Goal: Task Accomplishment & Management: Complete application form

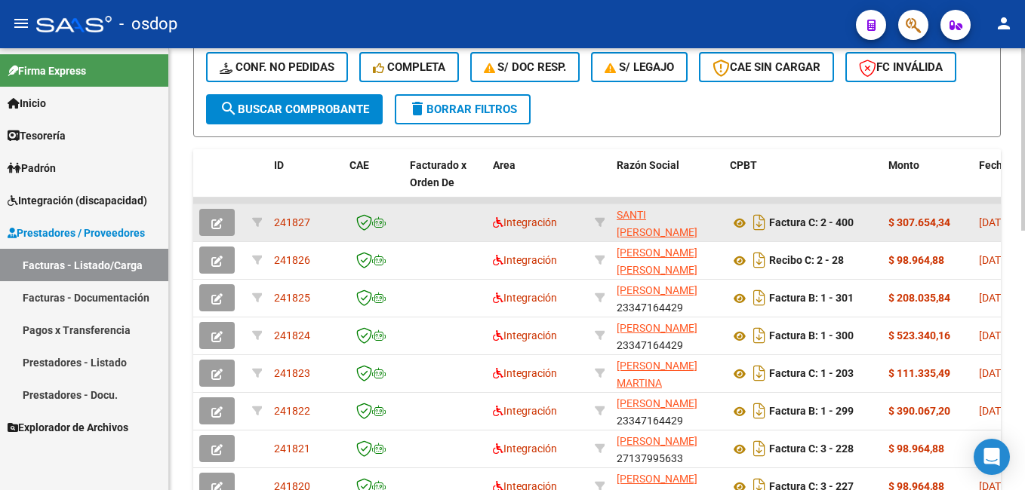
scroll to position [453, 0]
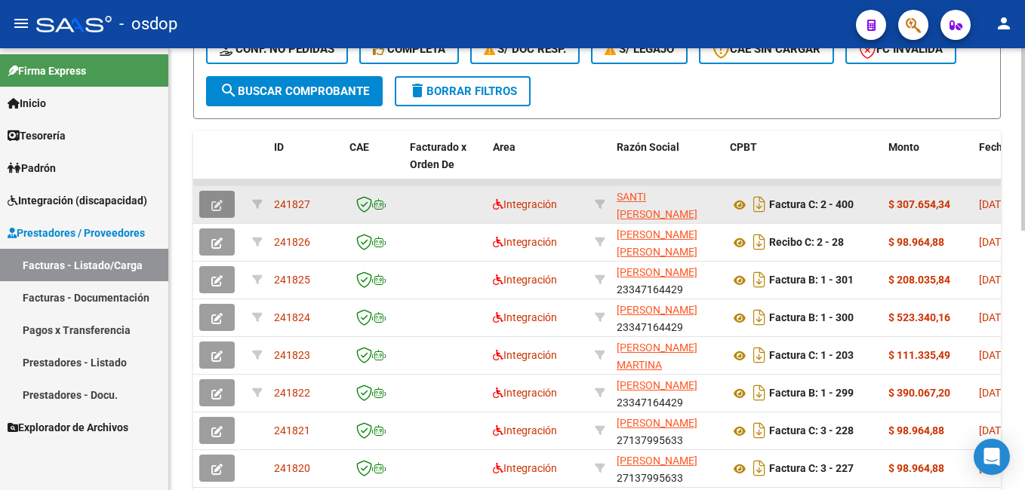
click at [220, 209] on icon "button" at bounding box center [216, 205] width 11 height 11
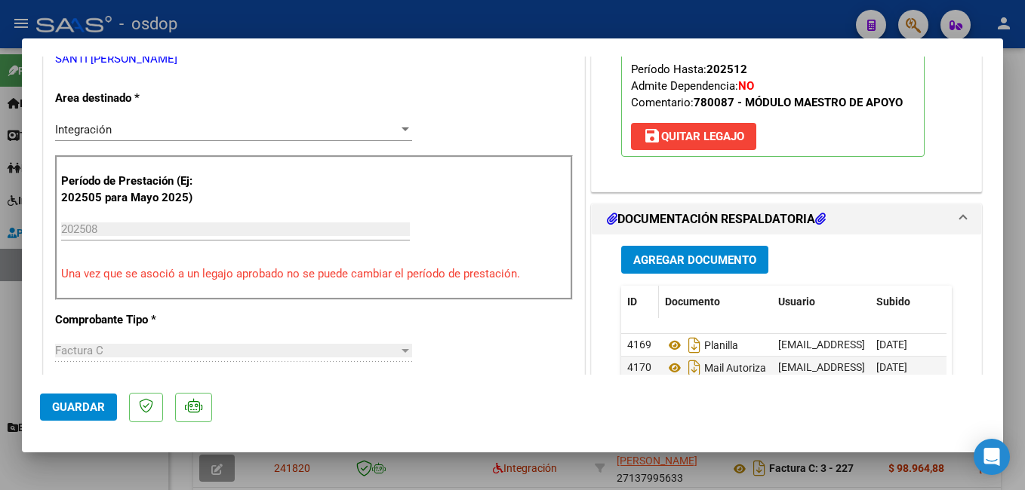
scroll to position [352, 0]
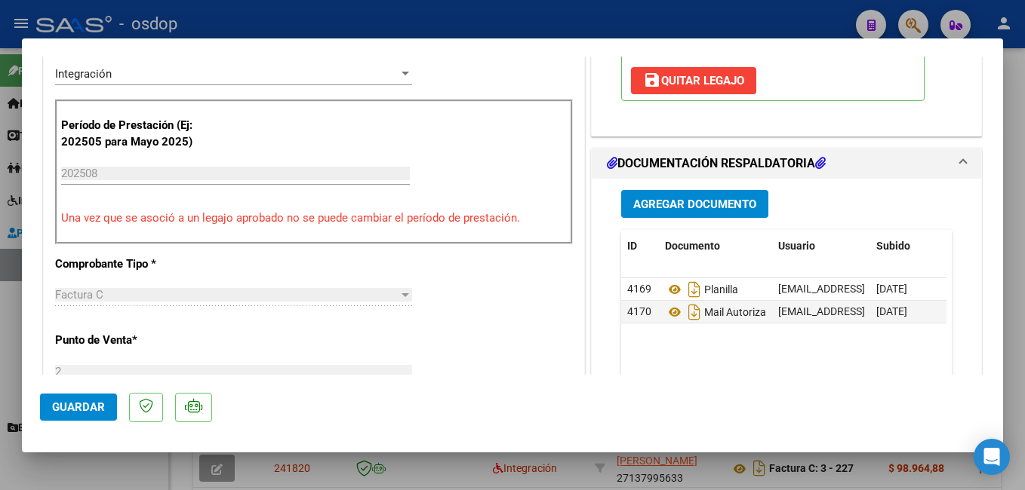
click at [762, 14] on div at bounding box center [512, 245] width 1025 height 490
type input "$ 0,00"
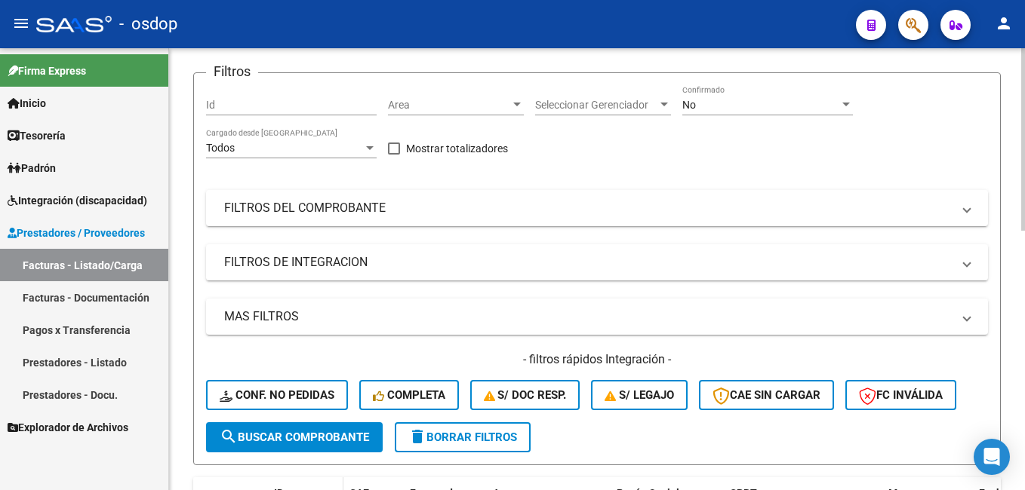
scroll to position [0, 0]
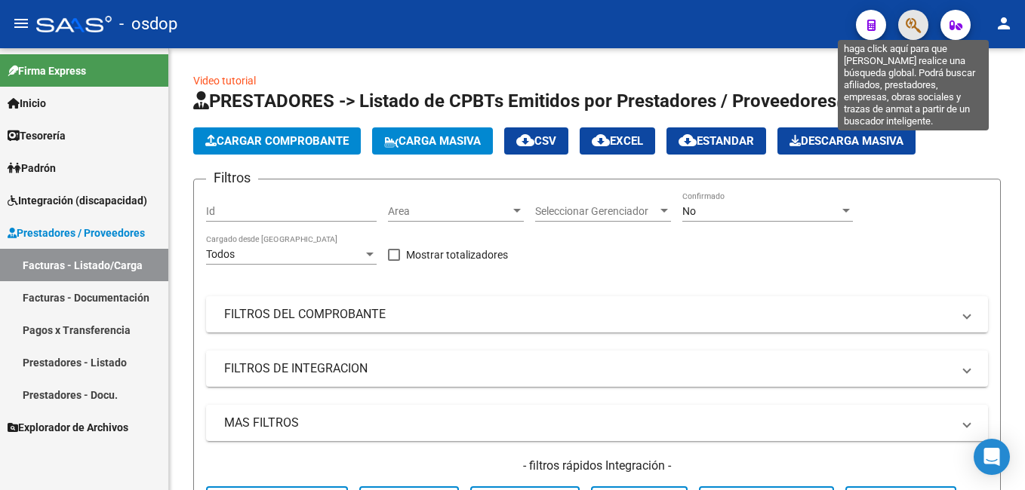
click at [911, 26] on icon "button" at bounding box center [913, 25] width 15 height 17
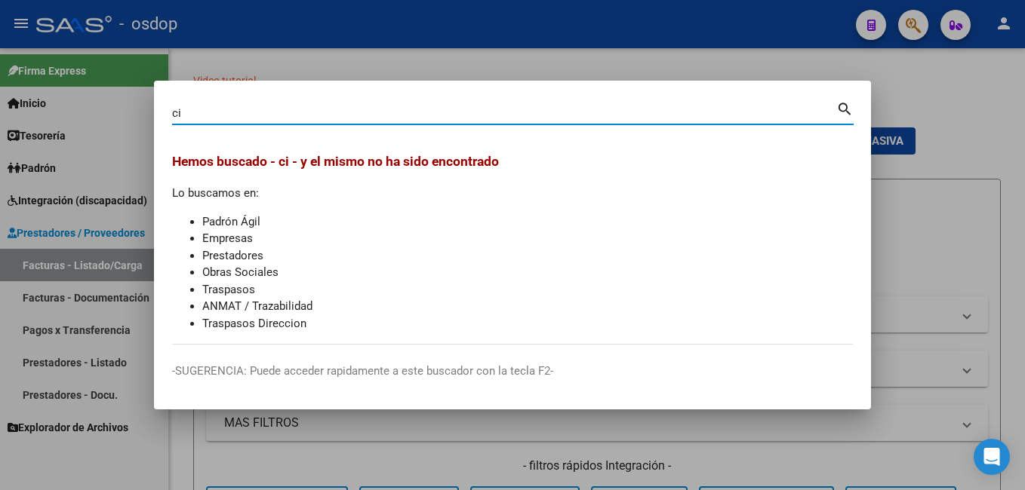
type input "c"
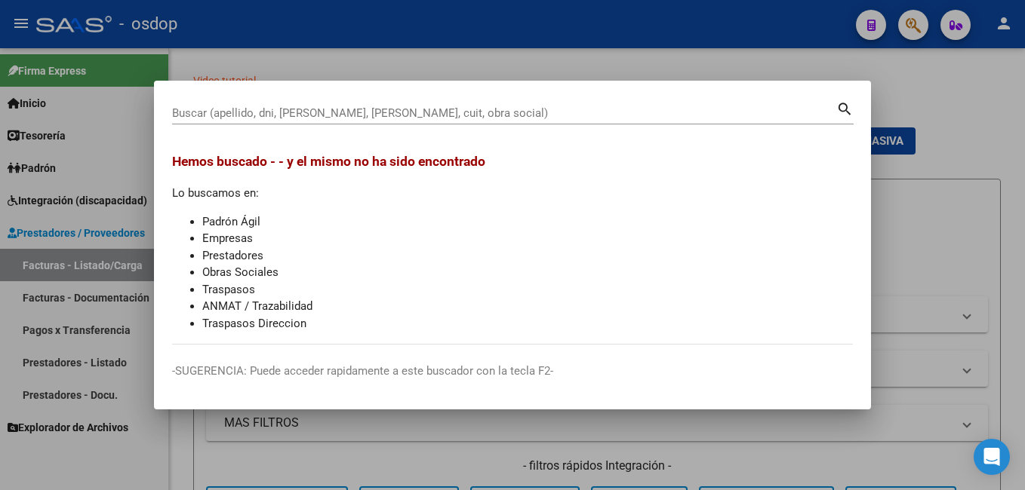
click at [462, 60] on div at bounding box center [512, 245] width 1025 height 490
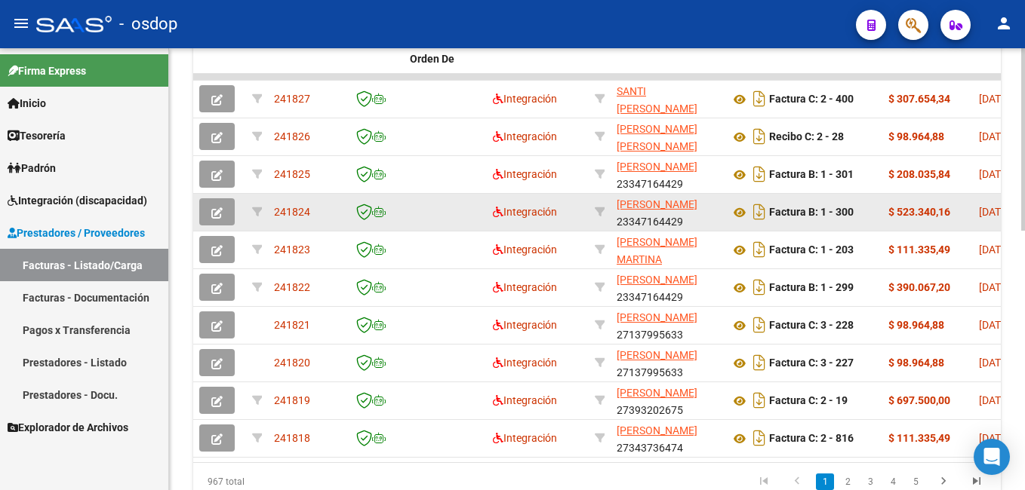
scroll to position [629, 0]
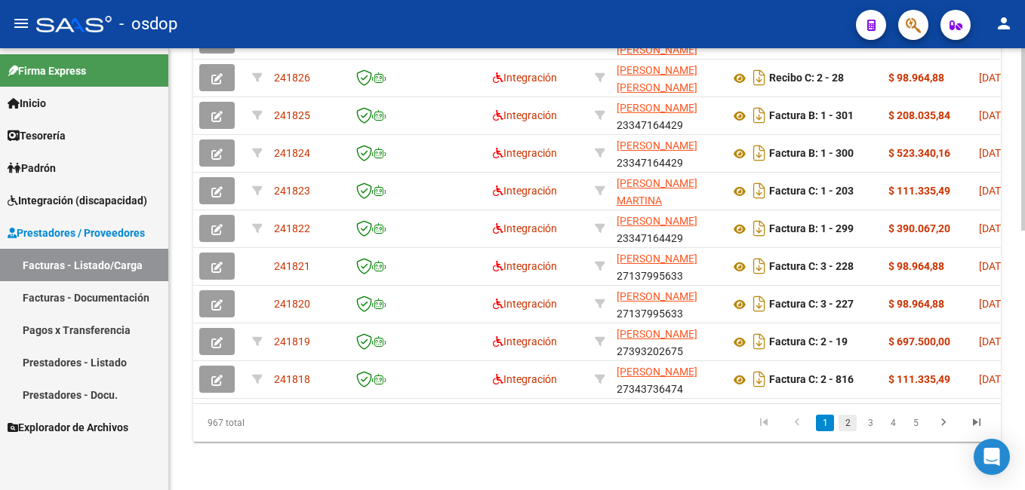
click at [848, 418] on link "2" at bounding box center [847, 423] width 18 height 17
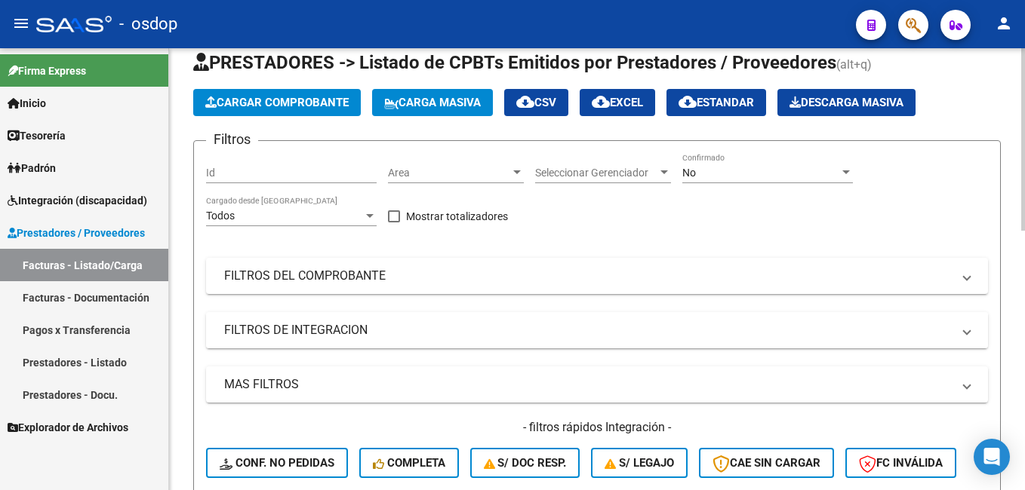
scroll to position [0, 0]
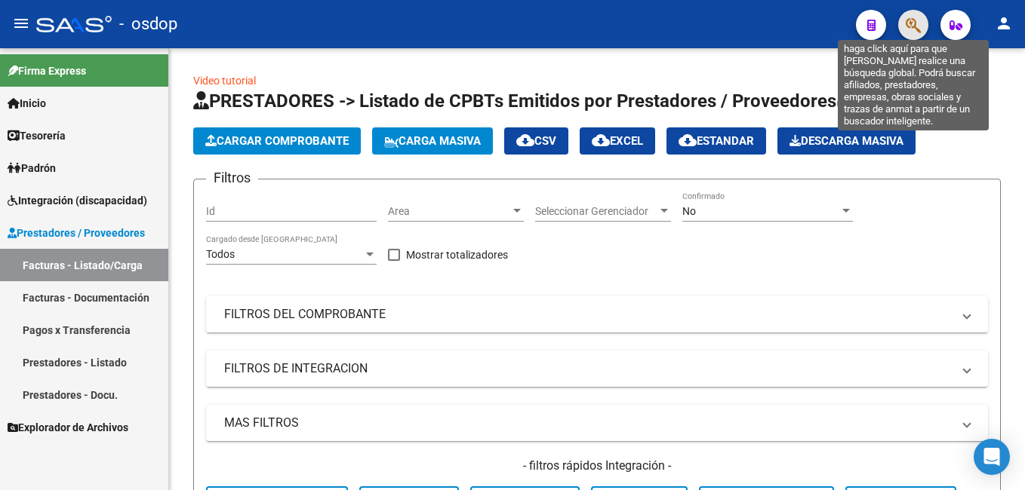
click at [914, 28] on icon "button" at bounding box center [913, 25] width 15 height 17
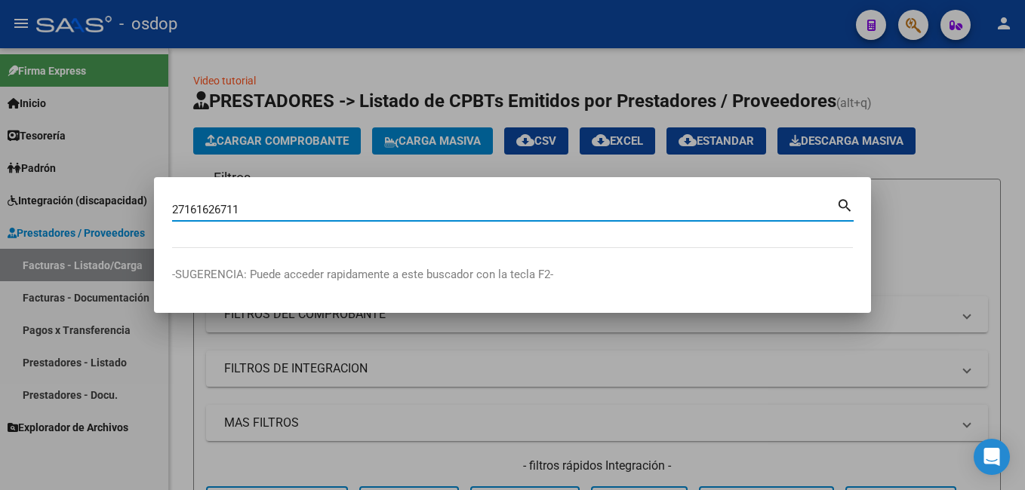
type input "27161626711"
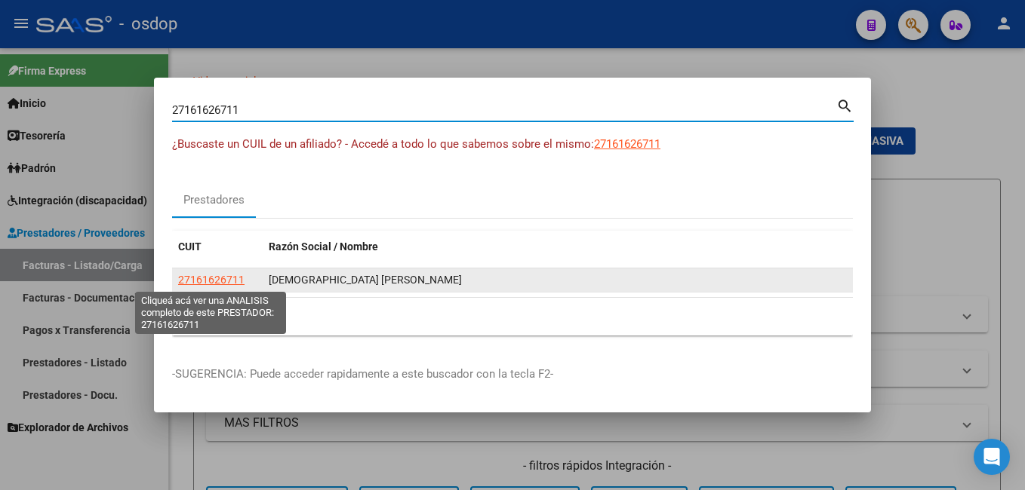
click at [235, 278] on span "27161626711" at bounding box center [211, 280] width 66 height 12
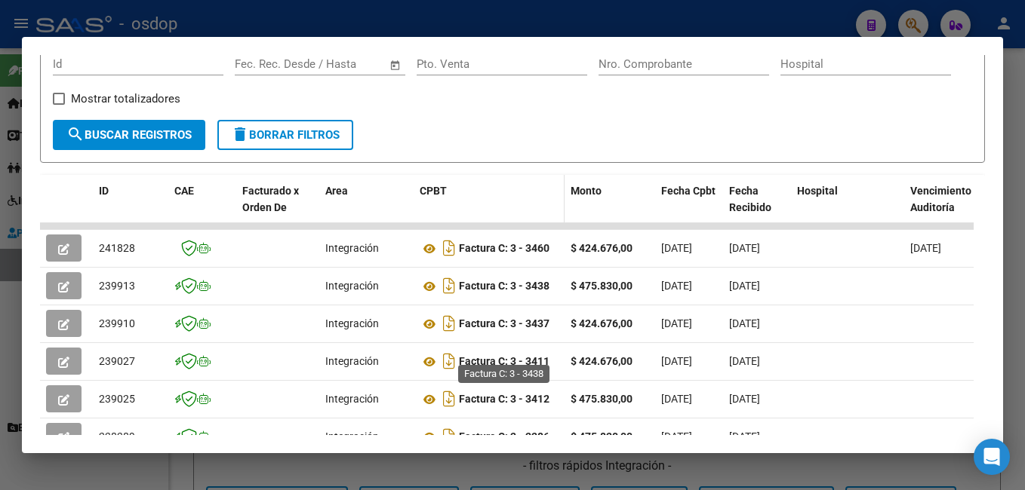
scroll to position [255, 0]
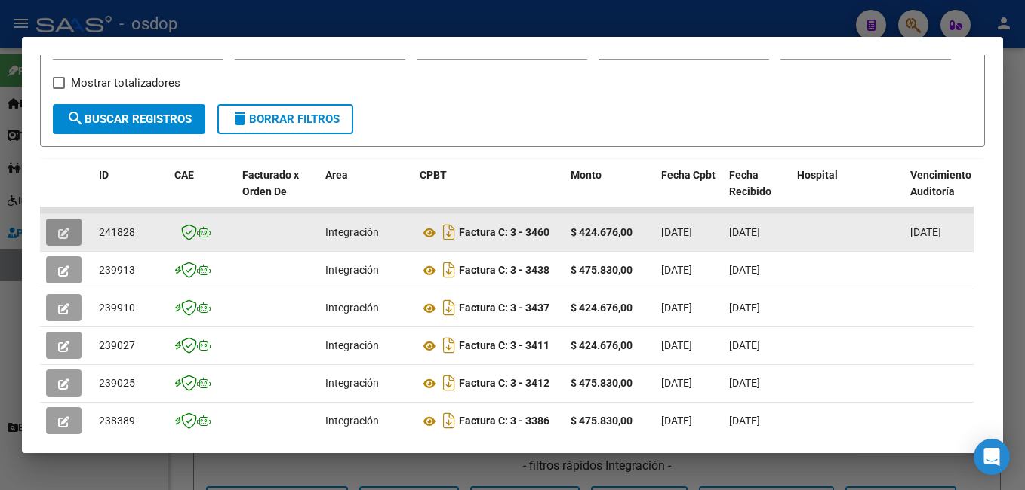
click at [67, 239] on icon "button" at bounding box center [63, 233] width 11 height 11
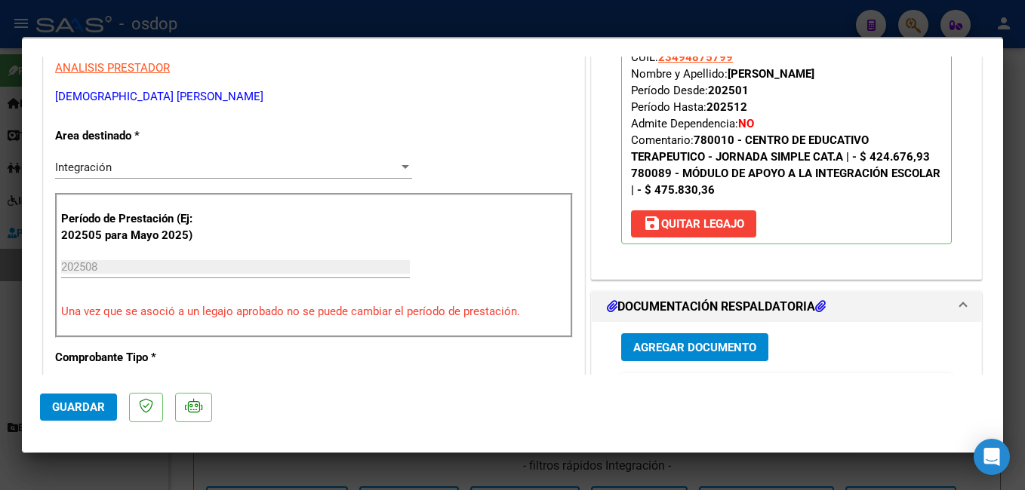
scroll to position [302, 0]
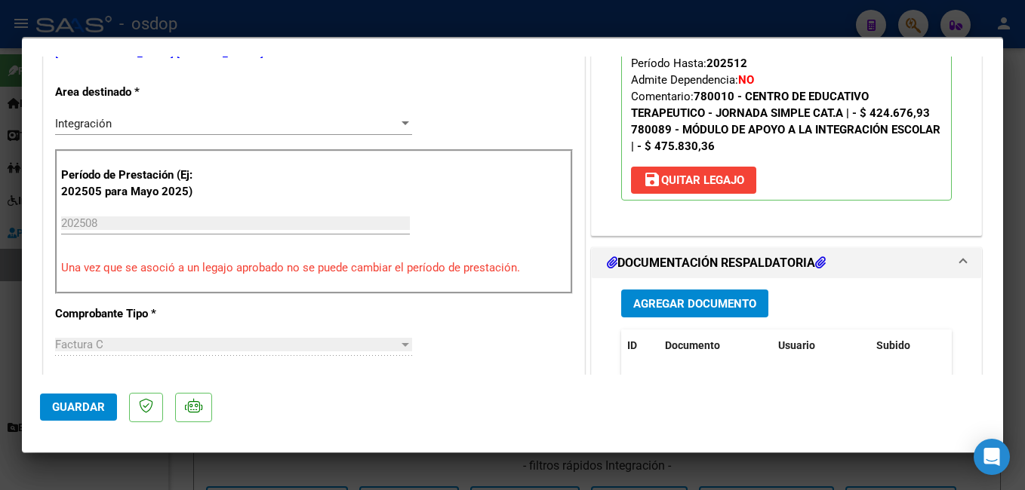
click at [320, 23] on div at bounding box center [512, 245] width 1025 height 490
type input "$ 0,00"
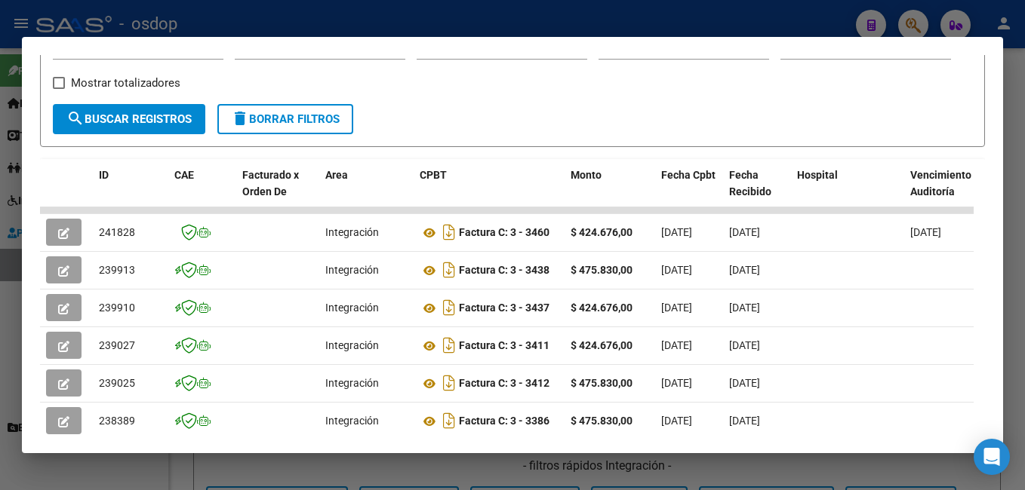
click at [450, 22] on div at bounding box center [512, 245] width 1025 height 490
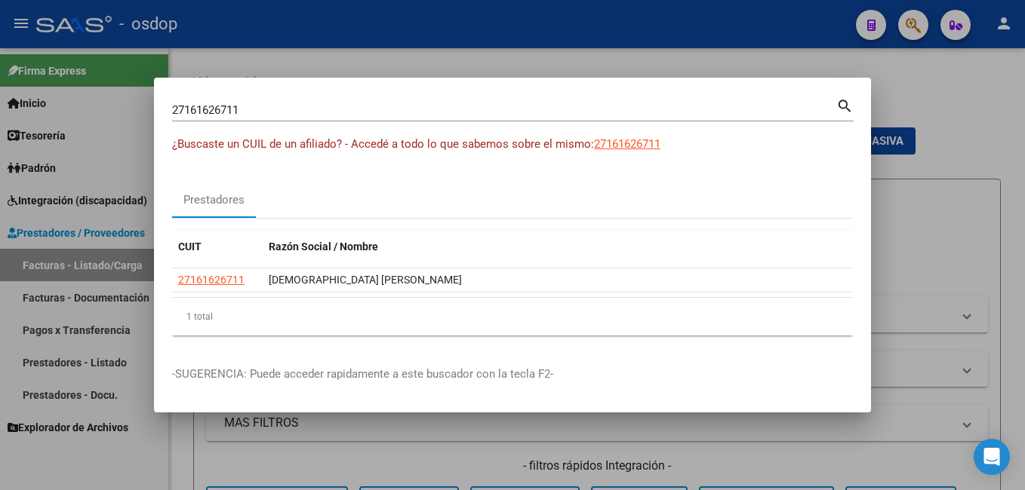
click at [733, 59] on div at bounding box center [512, 245] width 1025 height 490
